Goal: Entertainment & Leisure: Consume media (video, audio)

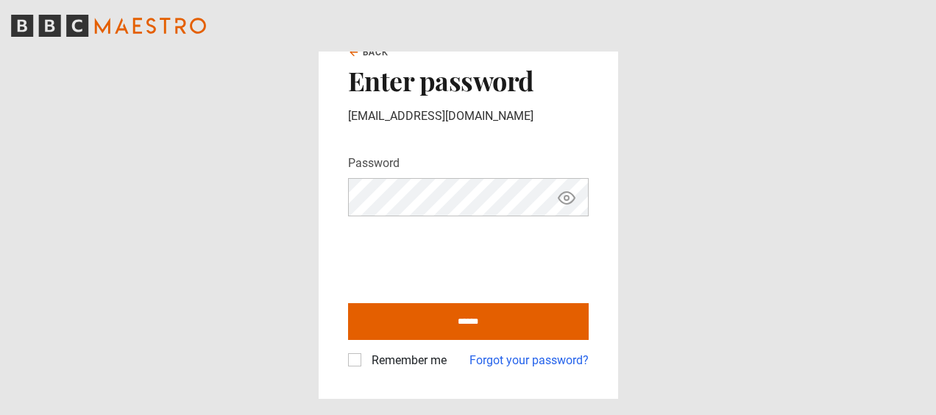
click at [366, 358] on label "Remember me" at bounding box center [406, 361] width 81 height 18
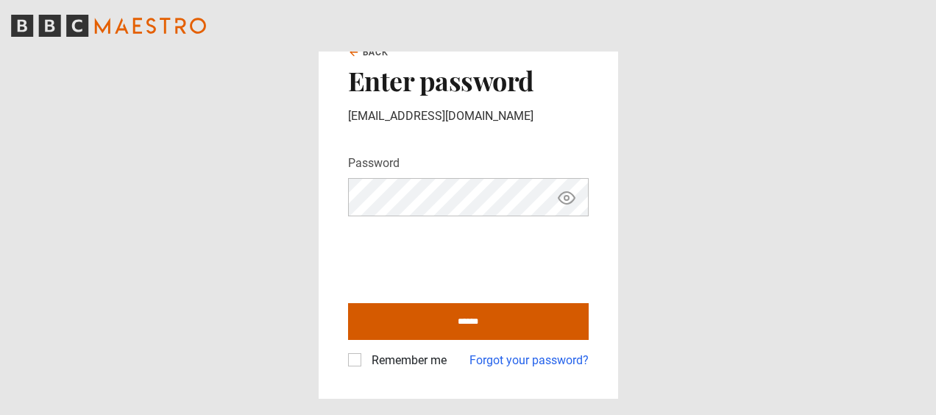
click at [422, 318] on input "******" at bounding box center [468, 321] width 241 height 37
type input "**********"
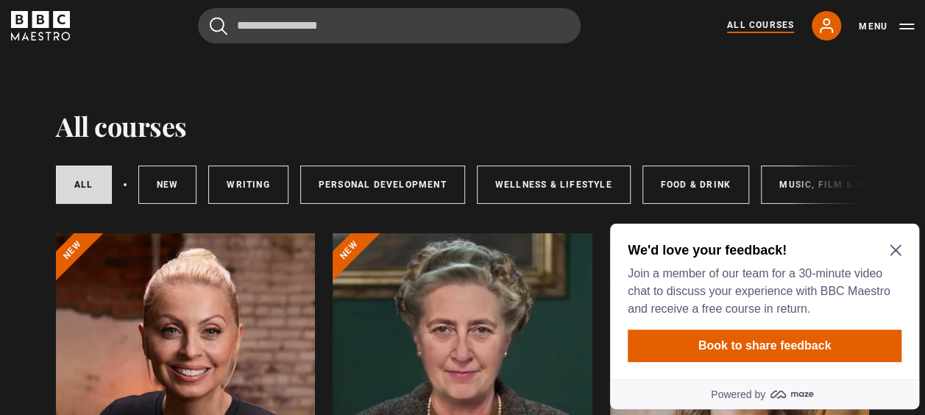
click at [897, 249] on icon "Close Maze Prompt" at bounding box center [895, 250] width 11 height 11
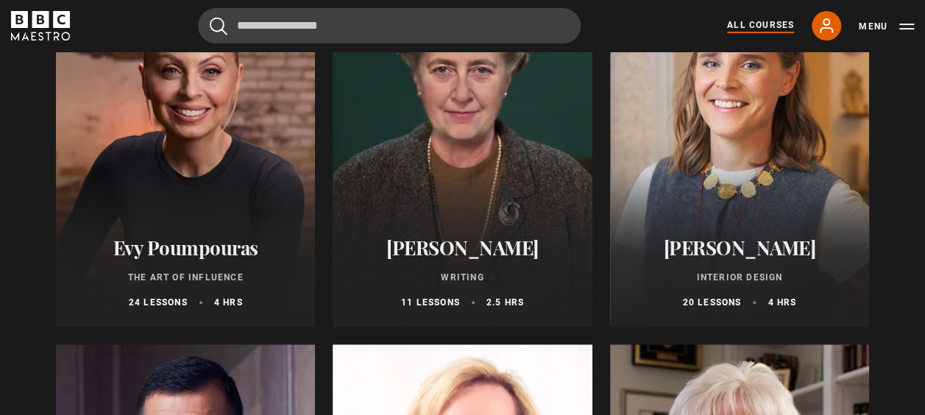
scroll to position [324, 0]
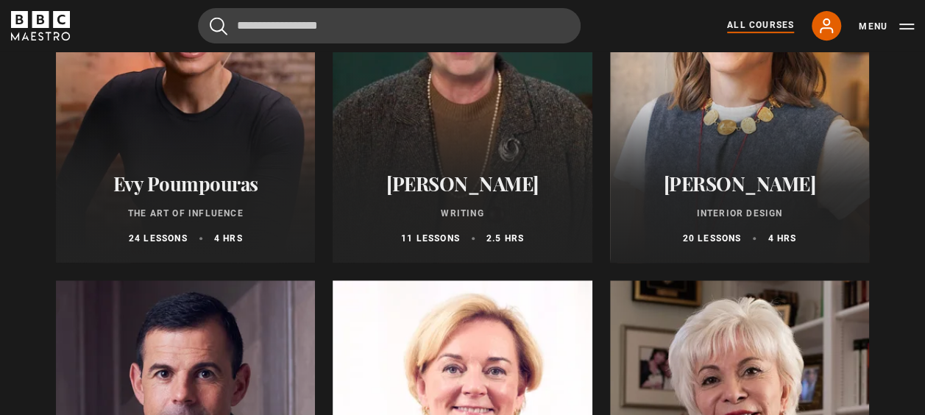
click at [458, 166] on div "Agatha Christie Writing 11 lessons 2.5 hrs" at bounding box center [462, 209] width 259 height 108
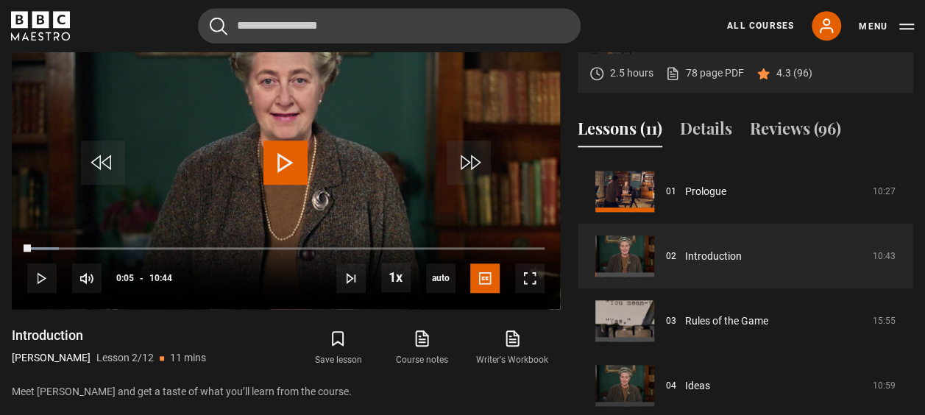
click at [801, 18] on div "All Courses My Account Search Menu" at bounding box center [812, 25] width 205 height 29
click at [291, 158] on span "Video Player" at bounding box center [286, 163] width 44 height 44
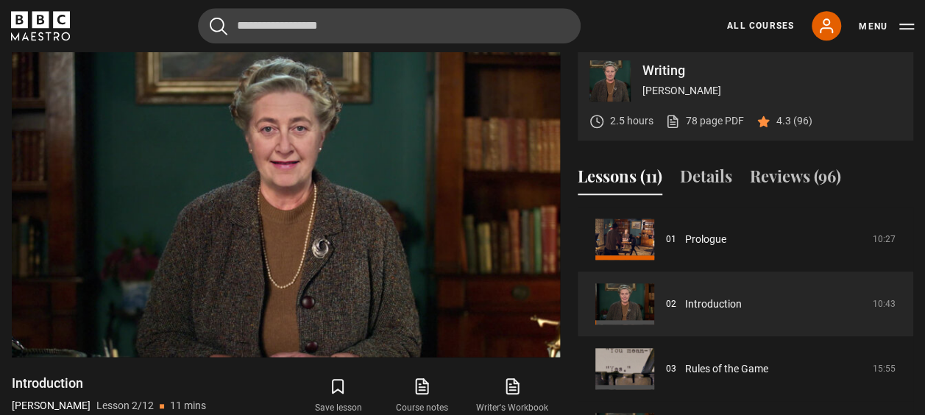
scroll to position [605, 0]
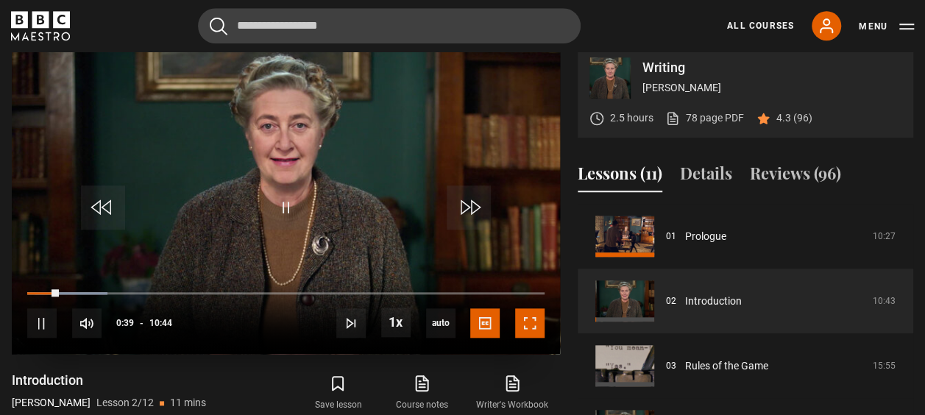
click at [531, 329] on span "Video Player" at bounding box center [529, 322] width 29 height 29
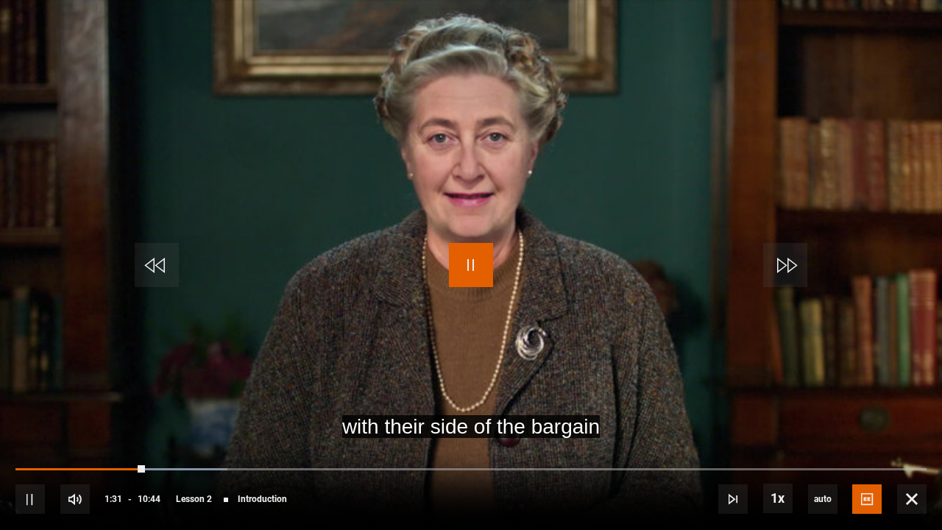
click at [467, 257] on span "Video Player" at bounding box center [471, 265] width 44 height 44
click at [480, 268] on span "Video Player" at bounding box center [471, 265] width 44 height 44
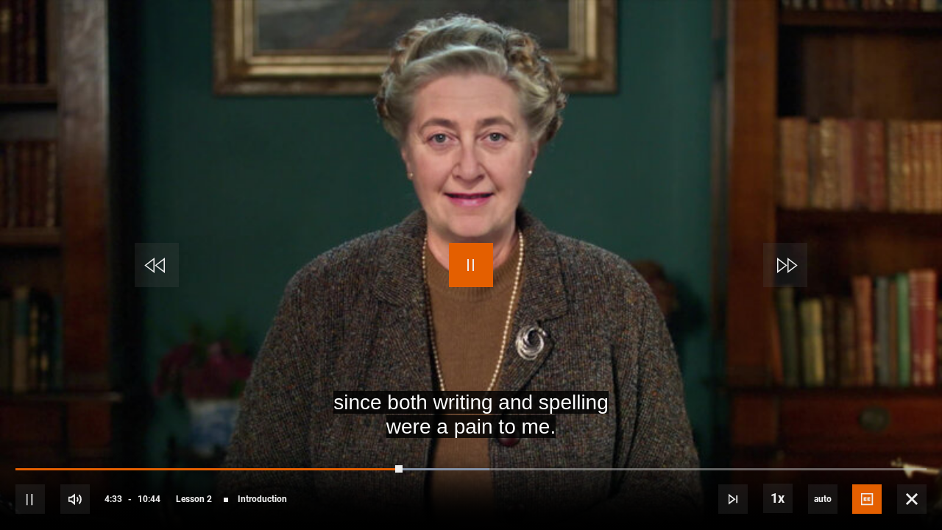
click at [476, 256] on span "Video Player" at bounding box center [471, 265] width 44 height 44
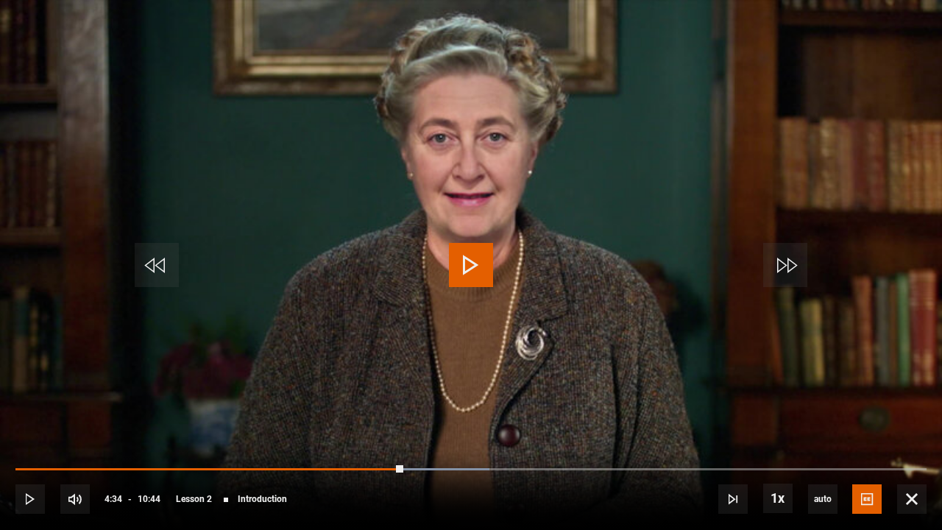
click at [475, 258] on span "Video Player" at bounding box center [471, 265] width 44 height 44
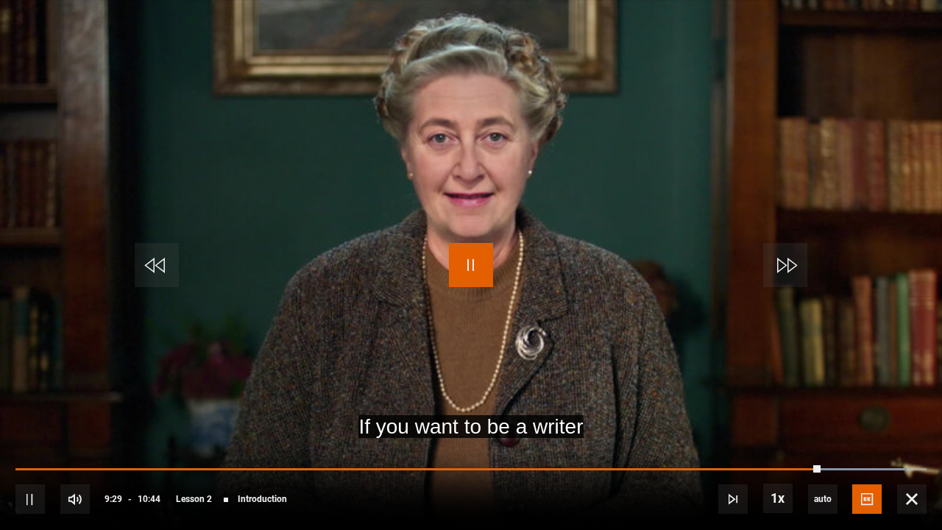
click at [478, 262] on span "Video Player" at bounding box center [471, 265] width 44 height 44
click at [476, 266] on span "Video Player" at bounding box center [471, 265] width 44 height 44
click at [476, 262] on span "Video Player" at bounding box center [471, 265] width 44 height 44
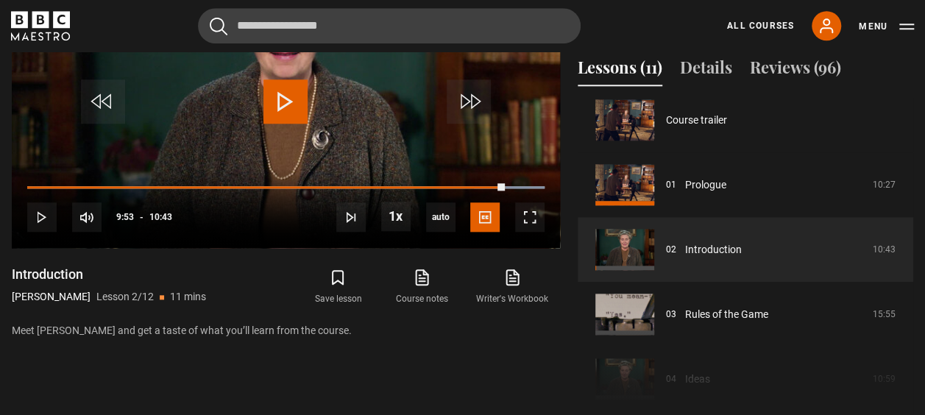
scroll to position [0, 0]
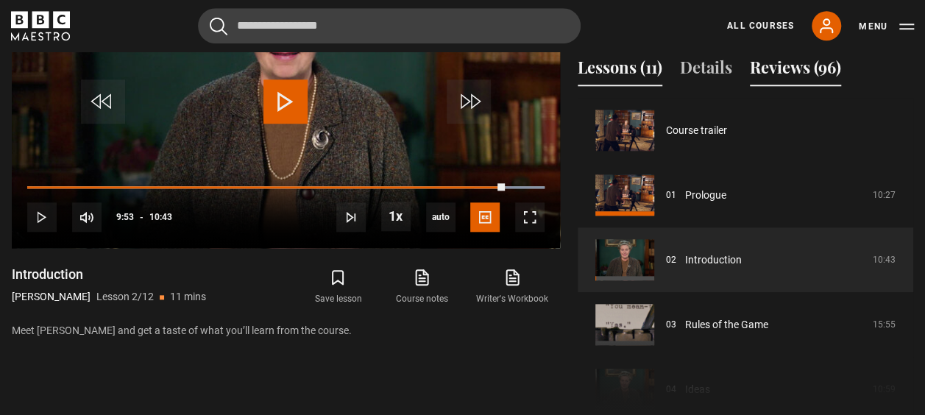
click at [774, 66] on button "Reviews (96)" at bounding box center [795, 70] width 91 height 31
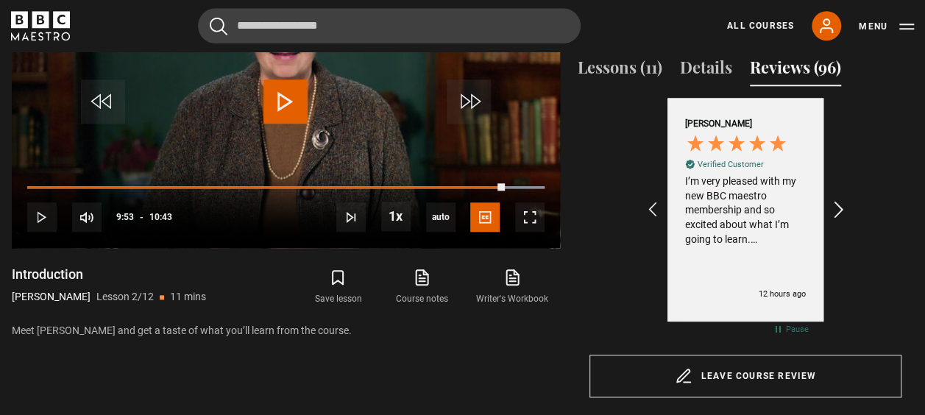
click at [838, 207] on icon "REVIEWS.io Carousel Scroll Right" at bounding box center [839, 209] width 21 height 21
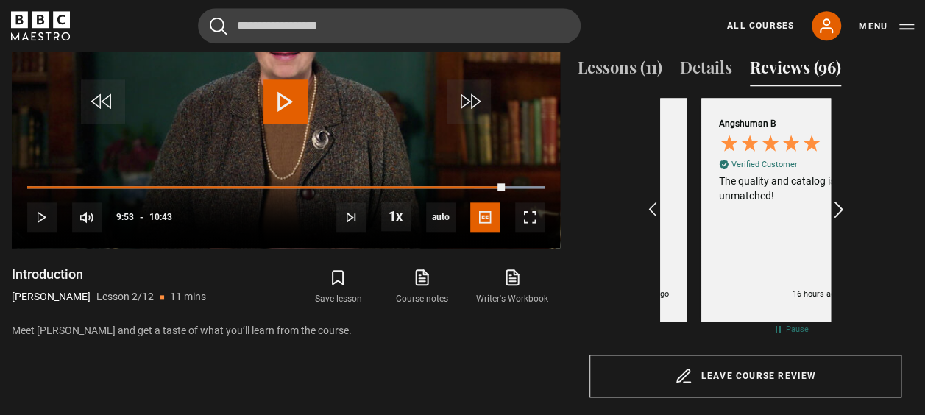
scroll to position [0, 171]
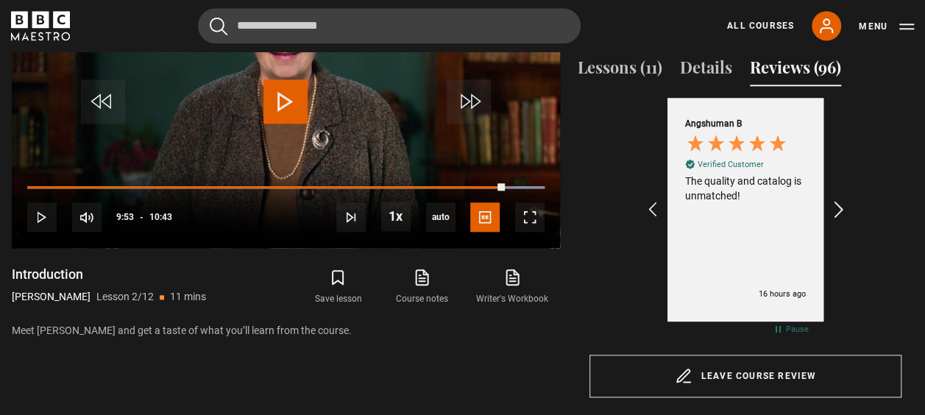
click at [838, 207] on icon "REVIEWS.io Carousel Scroll Right" at bounding box center [839, 209] width 21 height 21
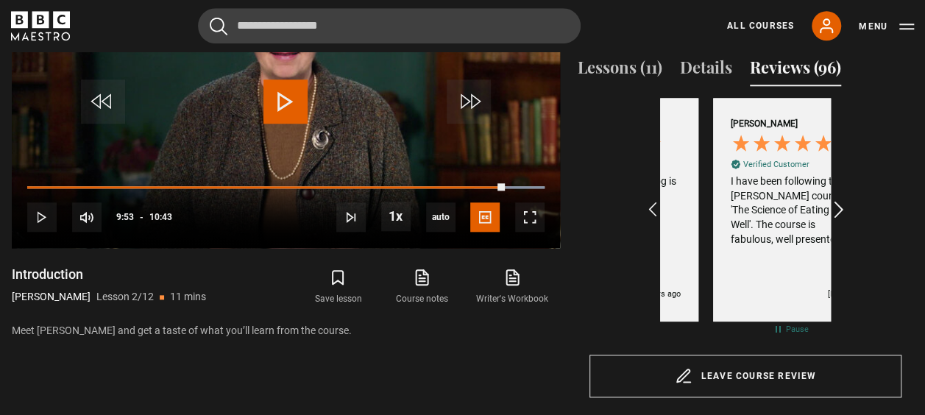
scroll to position [0, 342]
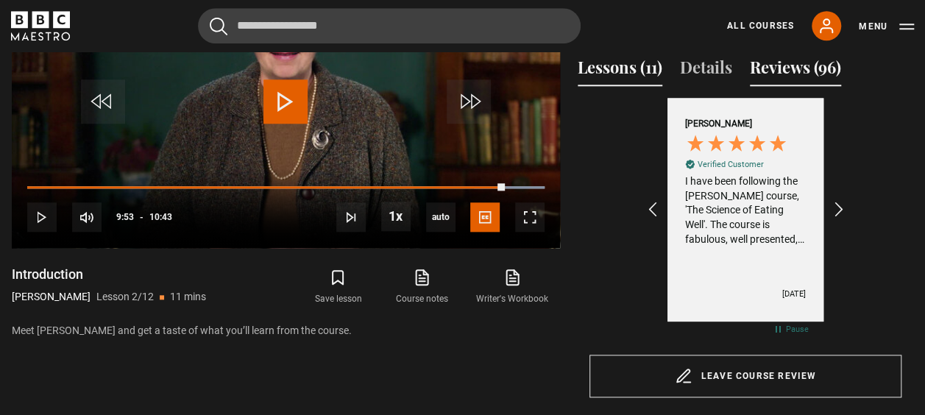
click at [636, 69] on button "Lessons (11)" at bounding box center [620, 70] width 85 height 31
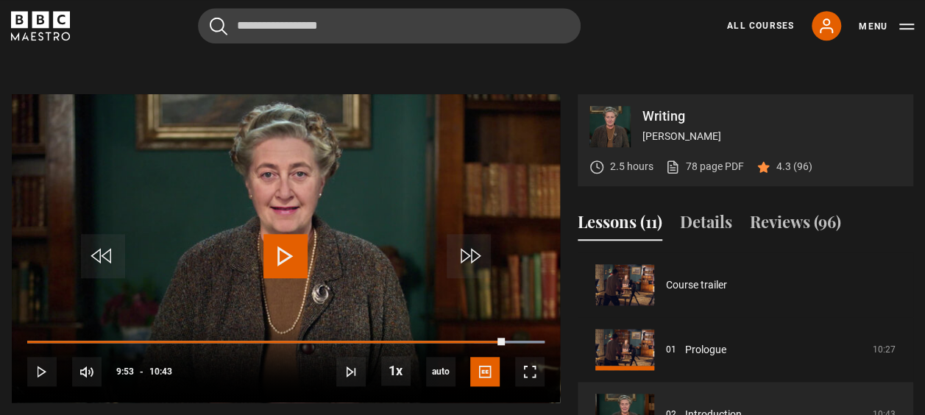
scroll to position [550, 0]
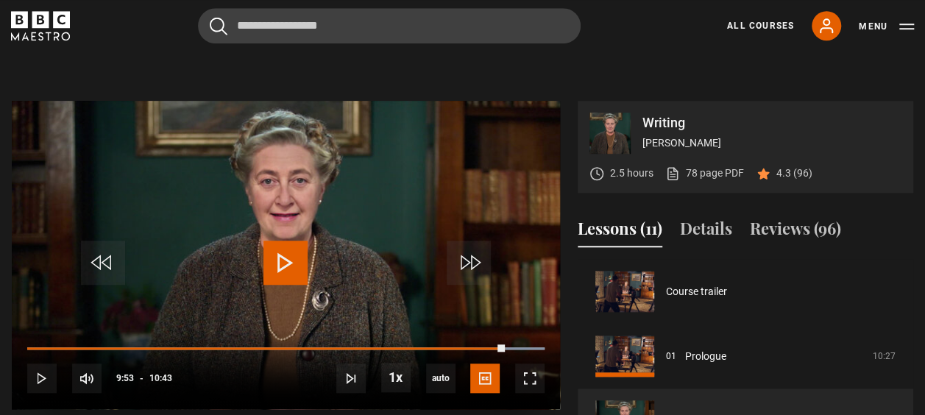
click at [293, 255] on span "Video Player" at bounding box center [286, 263] width 44 height 44
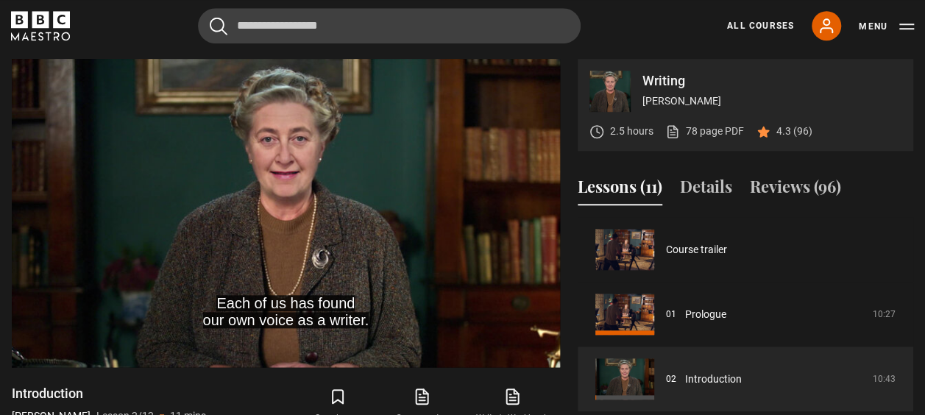
scroll to position [586, 0]
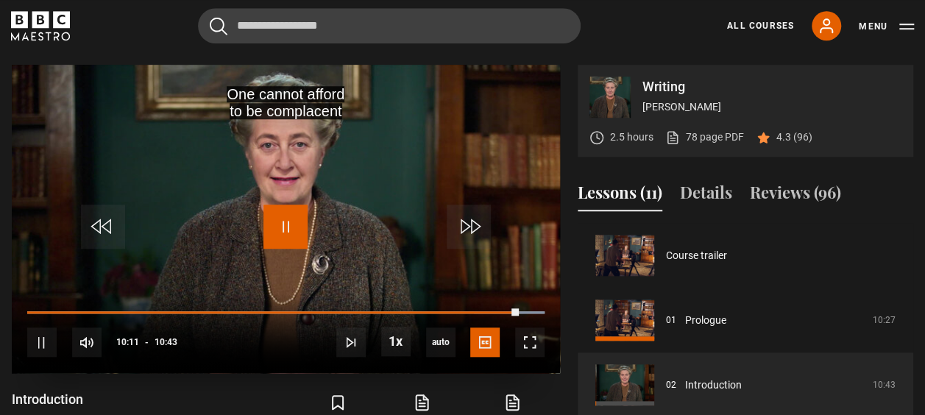
click at [300, 222] on span "Video Player" at bounding box center [286, 227] width 44 height 44
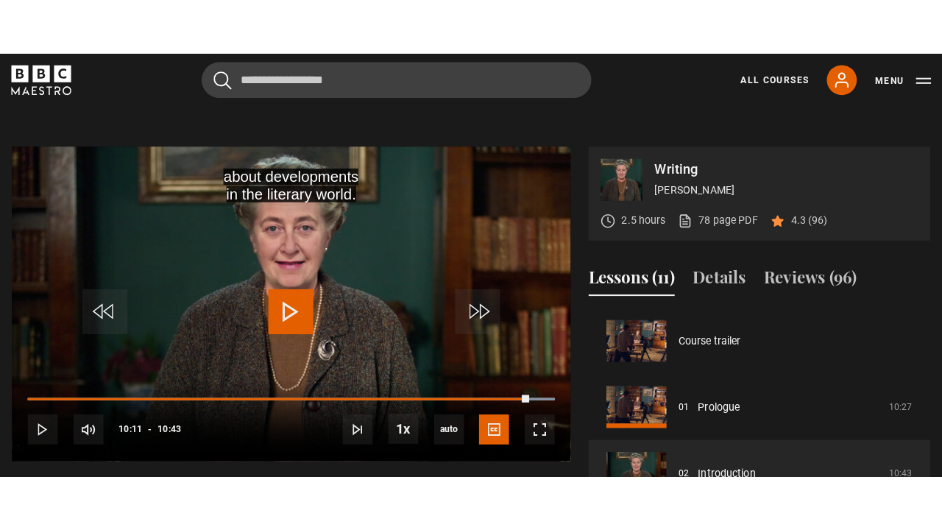
scroll to position [573, 0]
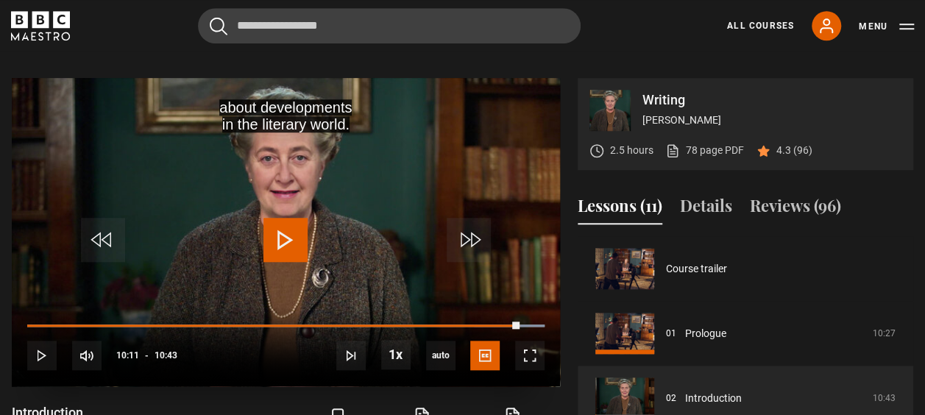
click at [286, 239] on span "Video Player" at bounding box center [286, 240] width 44 height 44
click at [531, 359] on span "Video Player" at bounding box center [529, 355] width 29 height 29
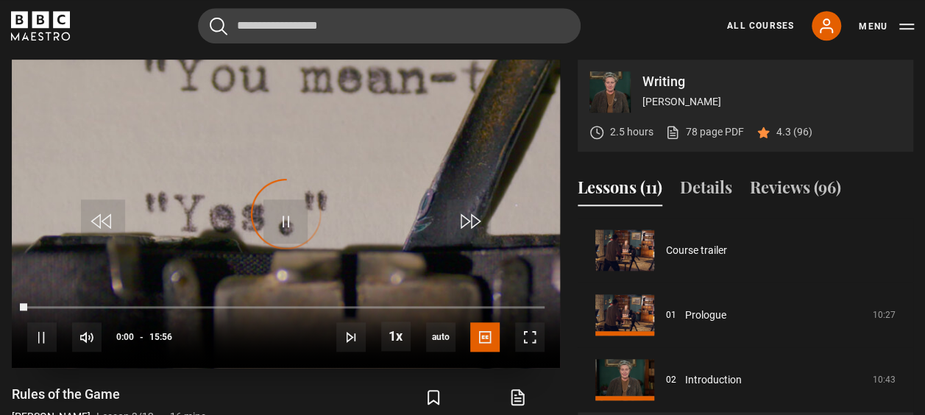
scroll to position [130, 0]
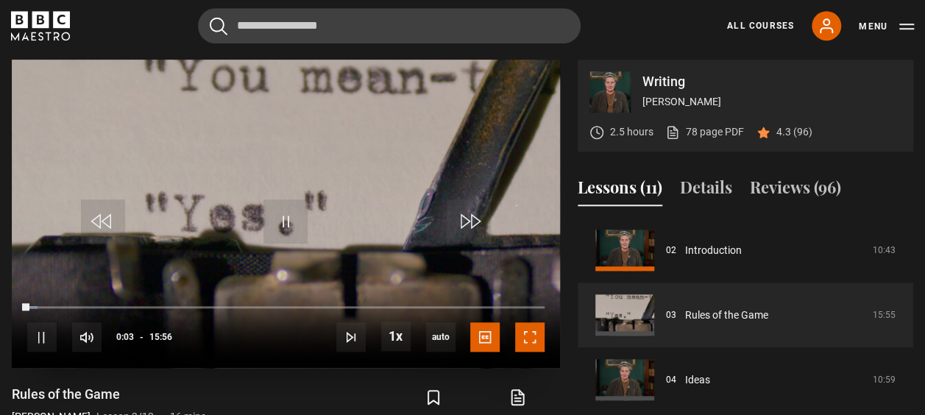
click at [539, 339] on span "Video Player" at bounding box center [529, 336] width 29 height 29
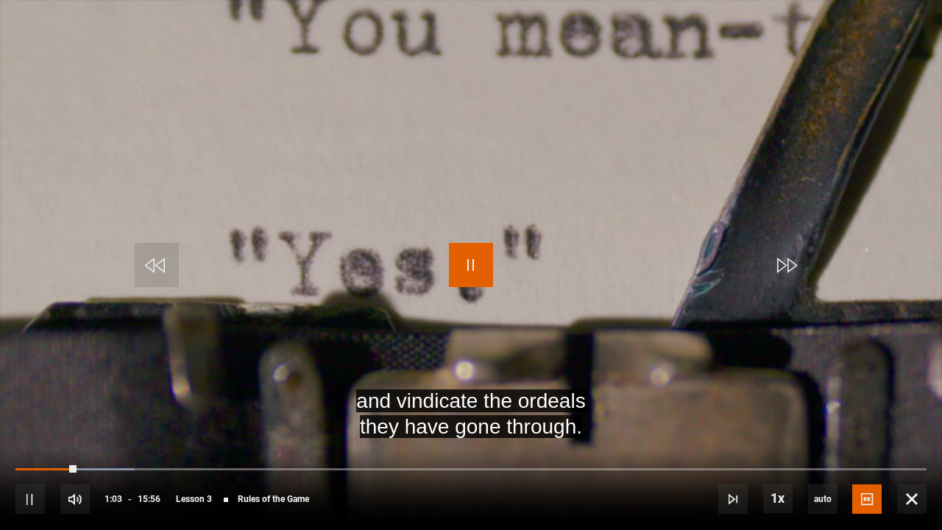
click at [474, 264] on span "Video Player" at bounding box center [471, 265] width 44 height 44
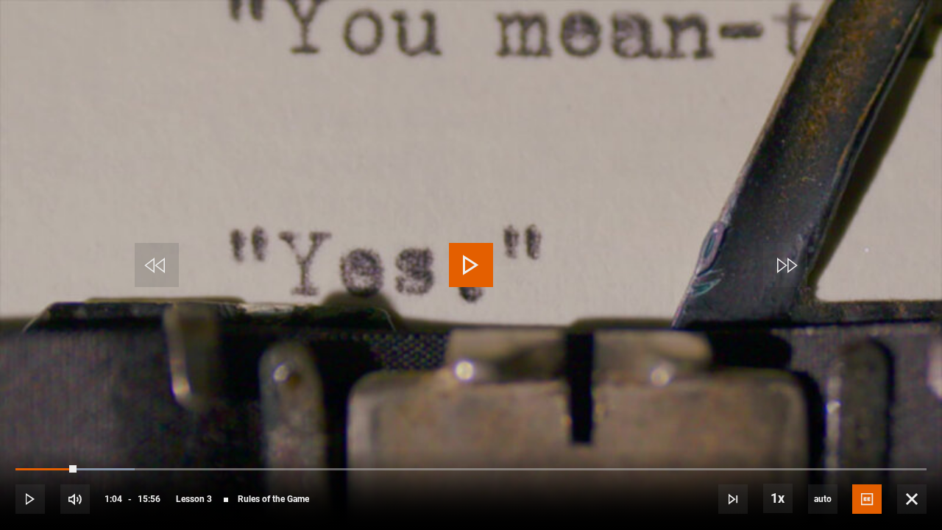
click at [474, 264] on span "Video Player" at bounding box center [471, 265] width 44 height 44
click at [470, 259] on span "Video Player" at bounding box center [471, 265] width 44 height 44
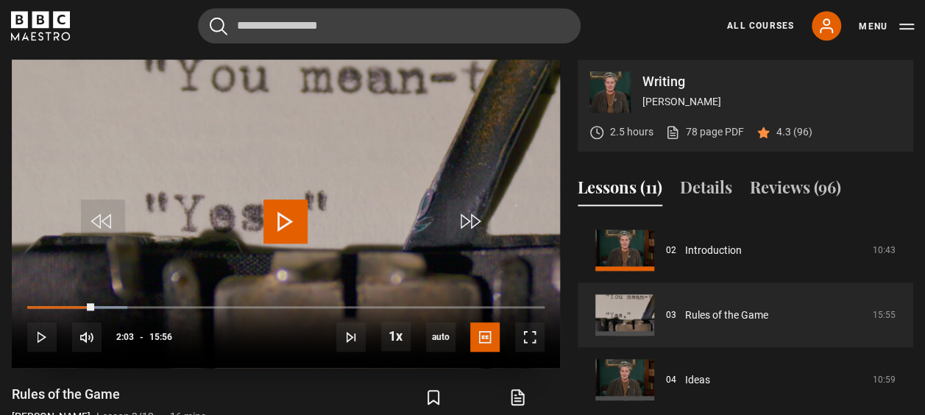
click at [280, 216] on span "Video Player" at bounding box center [286, 221] width 44 height 44
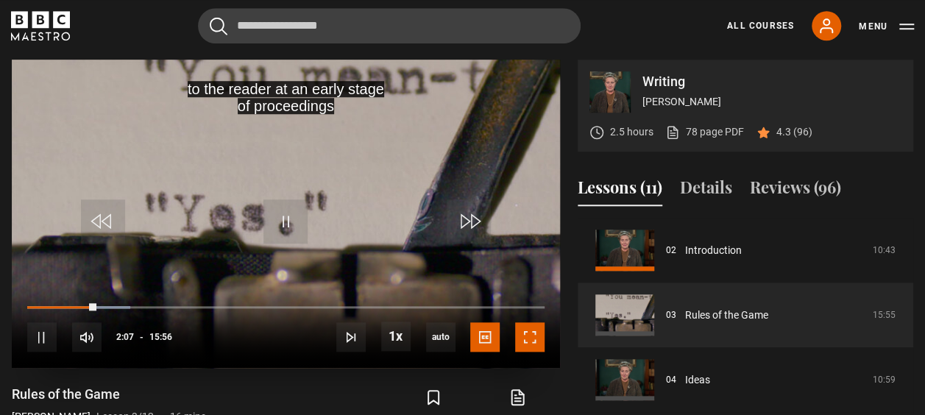
click at [526, 337] on span "Video Player" at bounding box center [529, 336] width 29 height 29
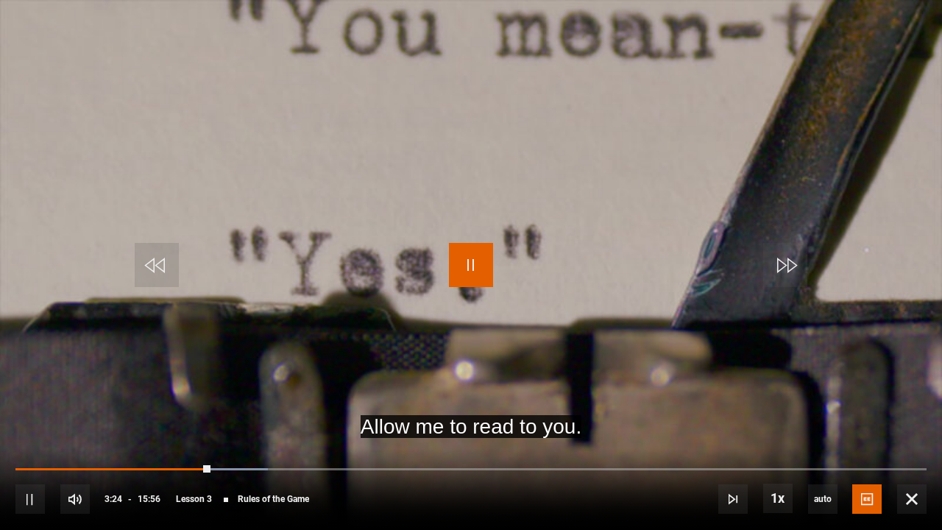
click at [462, 255] on span "Video Player" at bounding box center [471, 265] width 44 height 44
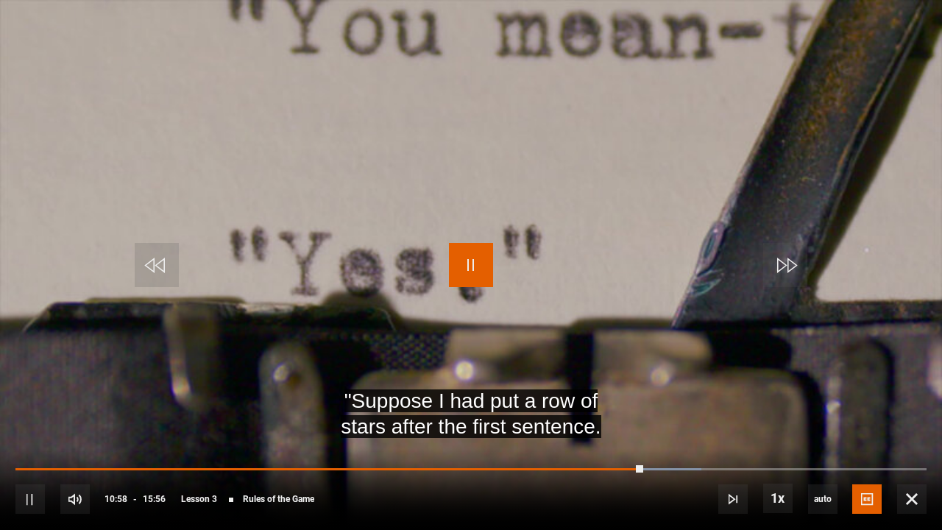
click at [470, 260] on span "Video Player" at bounding box center [471, 265] width 44 height 44
click at [471, 270] on span "Video Player" at bounding box center [471, 265] width 44 height 44
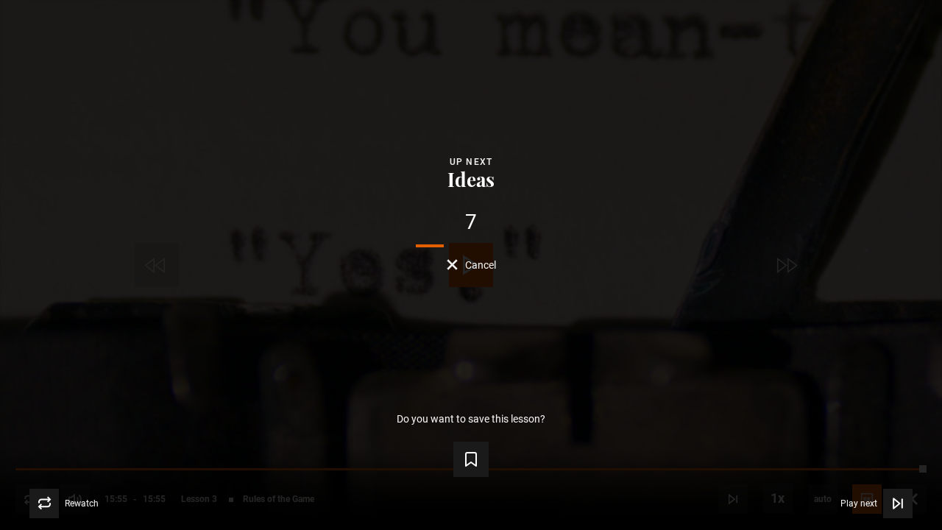
click at [465, 260] on span "Cancel" at bounding box center [480, 265] width 31 height 10
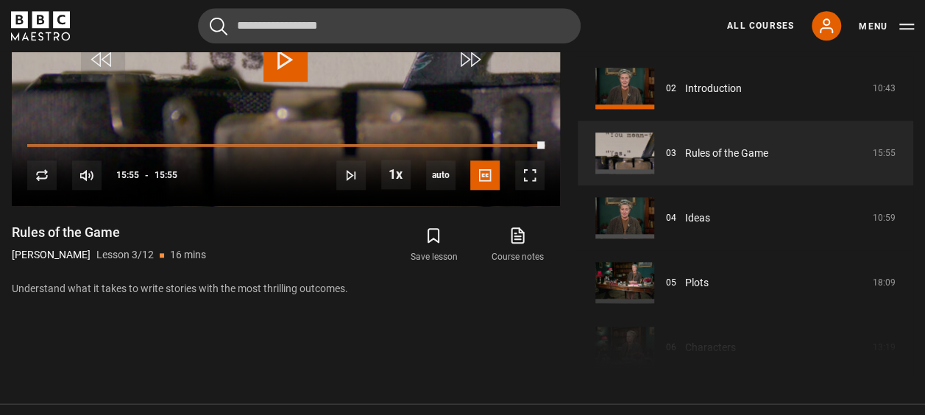
scroll to position [766, 0]
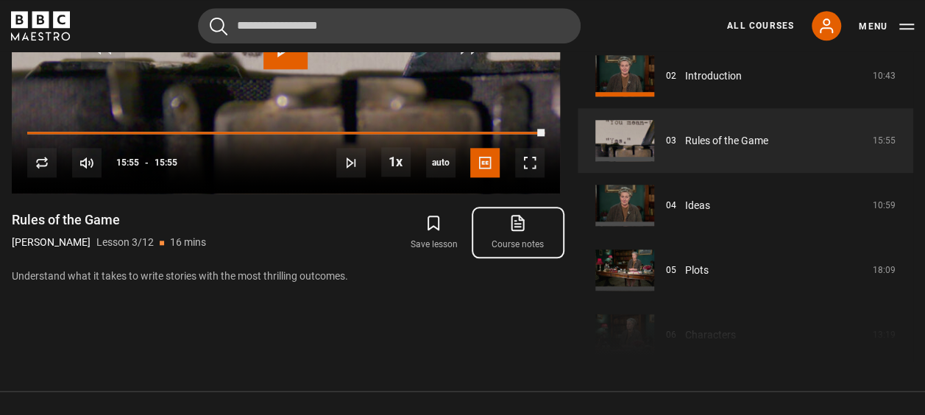
click at [518, 225] on icon at bounding box center [519, 221] width 9 height 11
